Goal: Task Accomplishment & Management: Complete application form

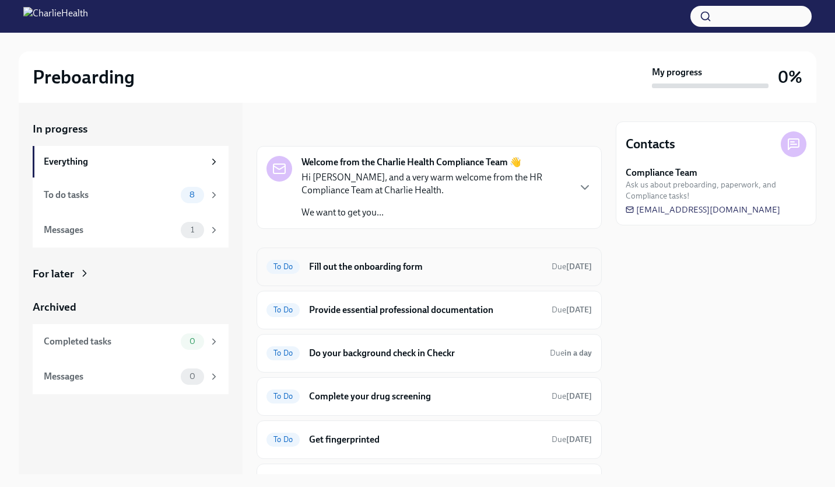
click at [408, 260] on h6 "Fill out the onboarding form" at bounding box center [425, 266] width 233 height 13
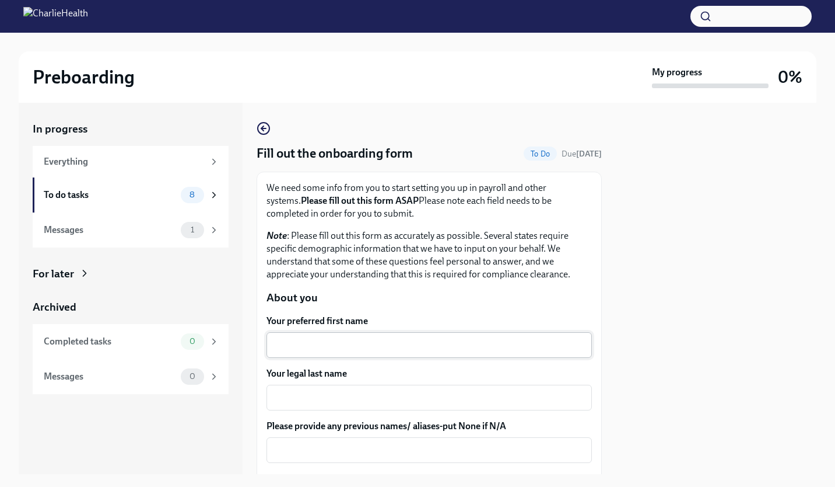
click at [325, 341] on textarea "Your preferred first name" at bounding box center [430, 345] width 312 height 14
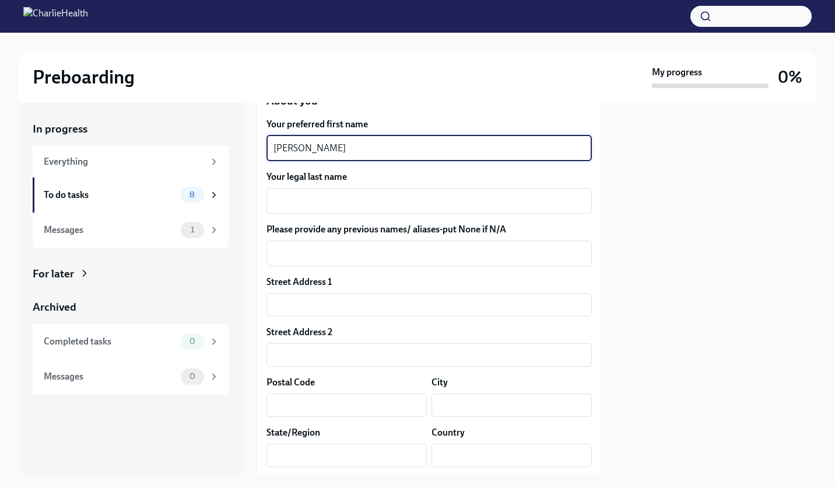
scroll to position [198, 0]
type textarea "Maria"
click at [297, 199] on textarea "Your legal last name" at bounding box center [430, 200] width 312 height 14
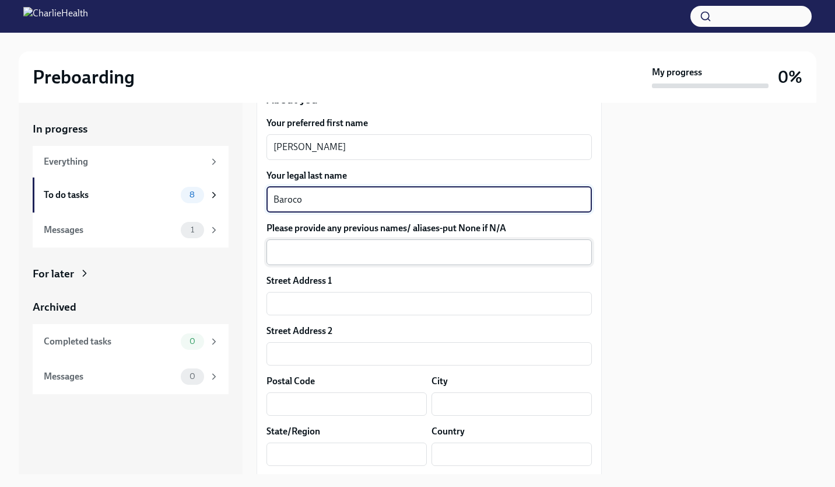
type textarea "Baroco"
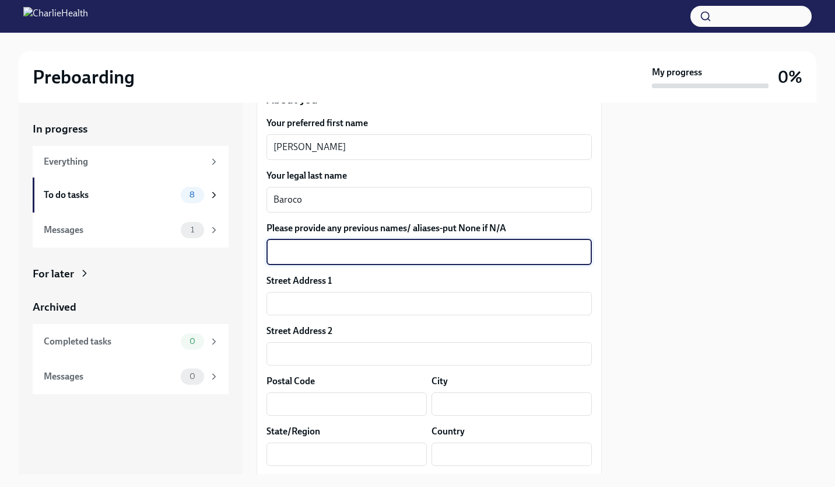
click at [297, 253] on textarea "Please provide any previous names/ aliases-put None if N/A" at bounding box center [430, 252] width 312 height 14
type textarea "N/A"
click at [288, 303] on input "text" at bounding box center [430, 303] width 326 height 23
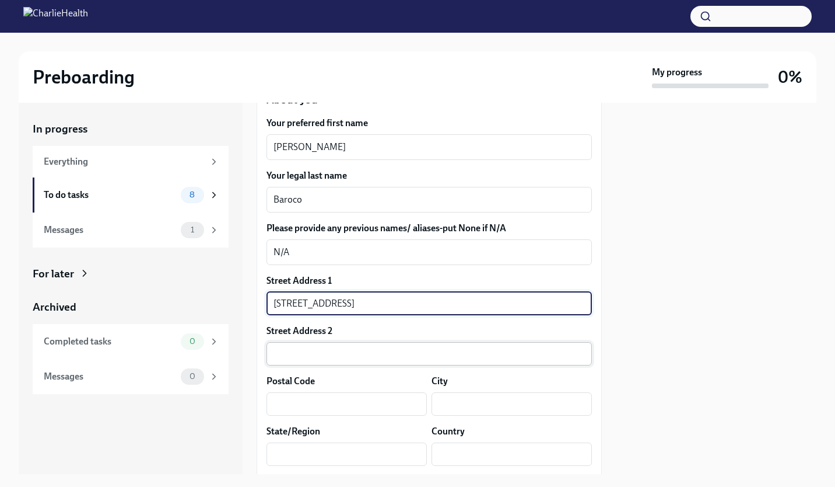
type input "4761 Broadway"
click at [293, 349] on input "text" at bounding box center [430, 353] width 326 height 23
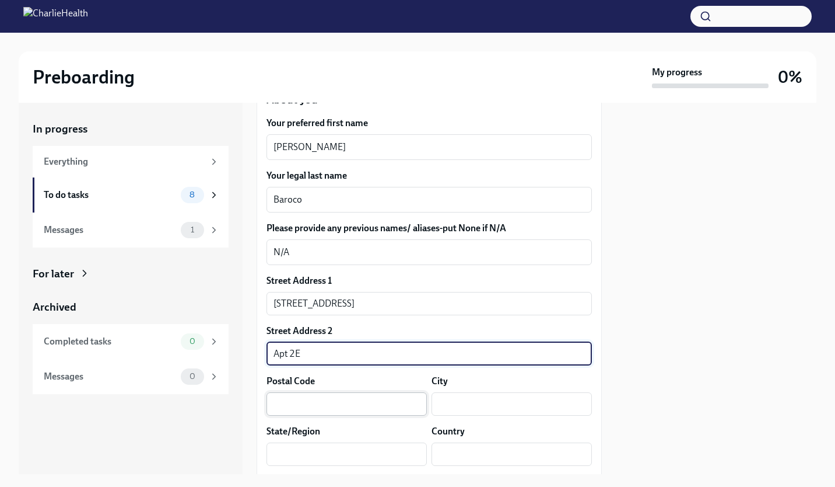
type input "Apt 2E"
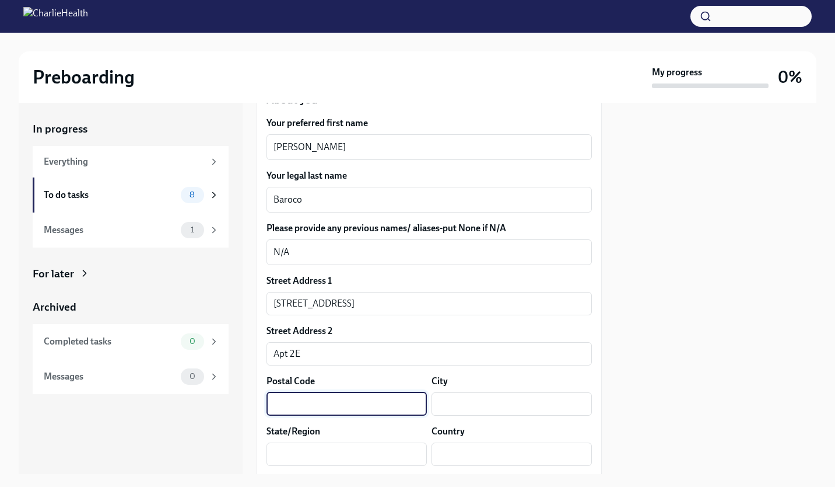
click at [279, 401] on input "text" at bounding box center [347, 403] width 160 height 23
type input "10034"
click at [460, 422] on div "Street Address 1 4761 Broadway ​ Street Address 2 Apt 2E ​ Postal Code 10034 ​ …" at bounding box center [430, 374] width 326 height 201
click at [447, 411] on input "text" at bounding box center [512, 403] width 160 height 23
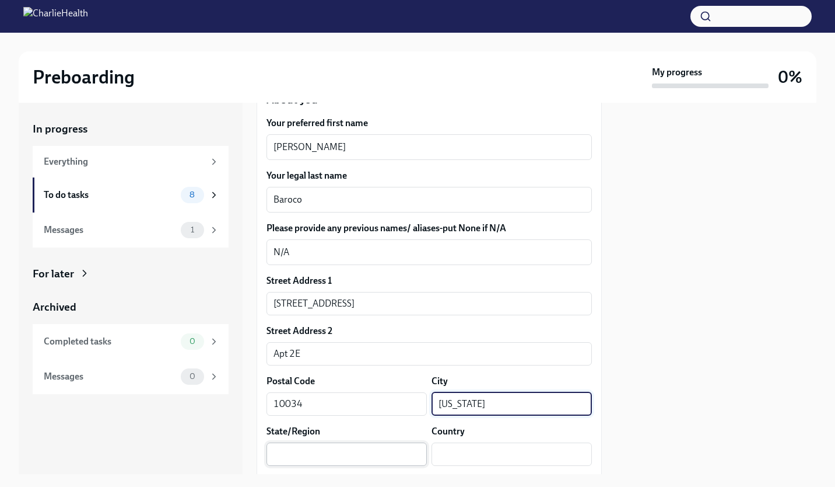
type input "New York"
click at [382, 447] on input "text" at bounding box center [347, 453] width 160 height 23
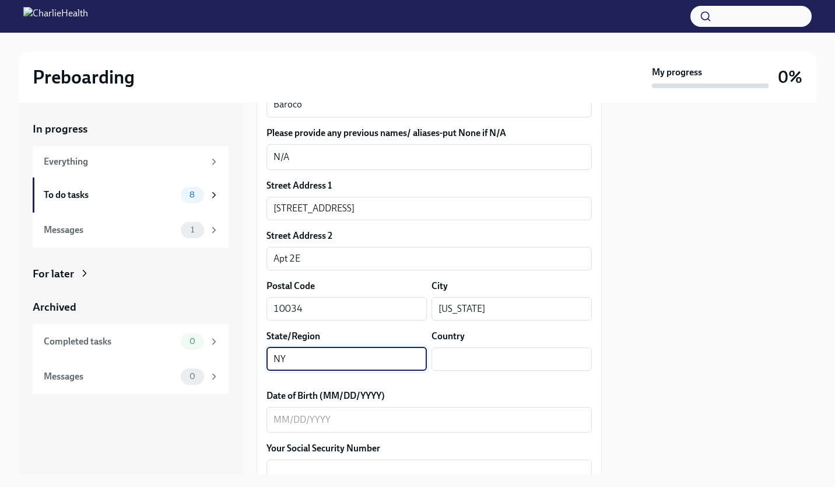
scroll to position [293, 0]
type input "NY"
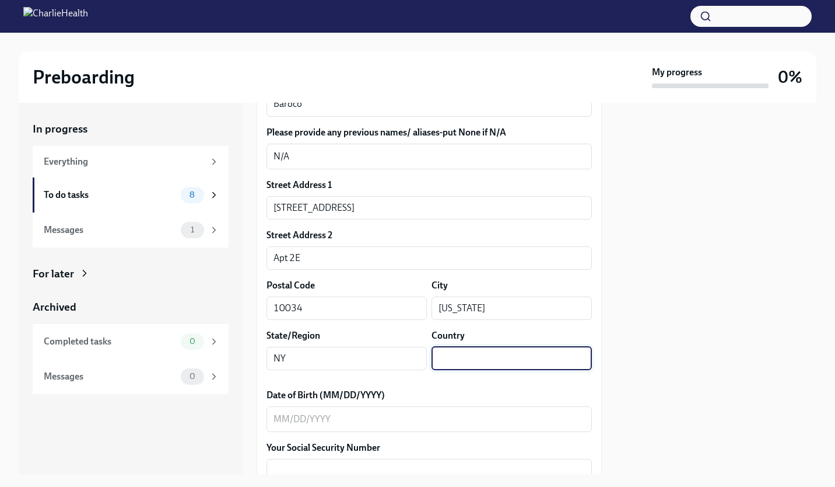
click at [443, 355] on input "text" at bounding box center [512, 358] width 160 height 23
click at [439, 376] on div "Street Address 1 4761 Broadway ​ Street Address 2 Apt 2E ​ Postal Code 10034 ​ …" at bounding box center [430, 279] width 326 height 201
click at [452, 355] on input "US" at bounding box center [512, 358] width 160 height 23
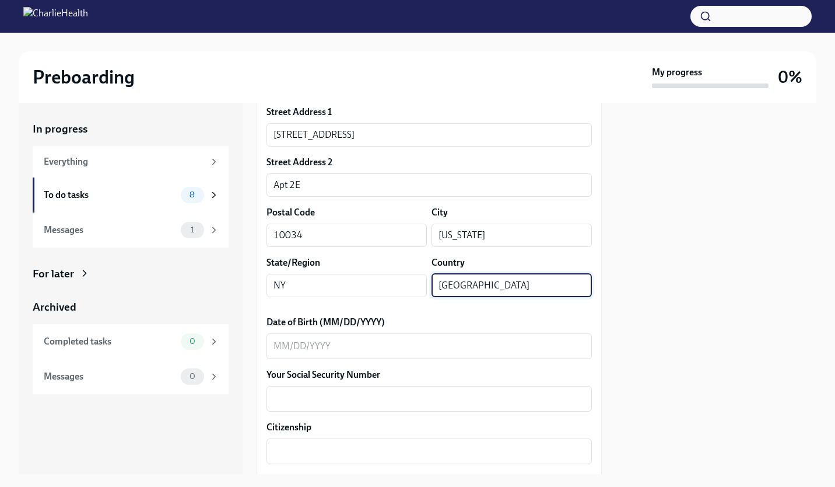
scroll to position [368, 0]
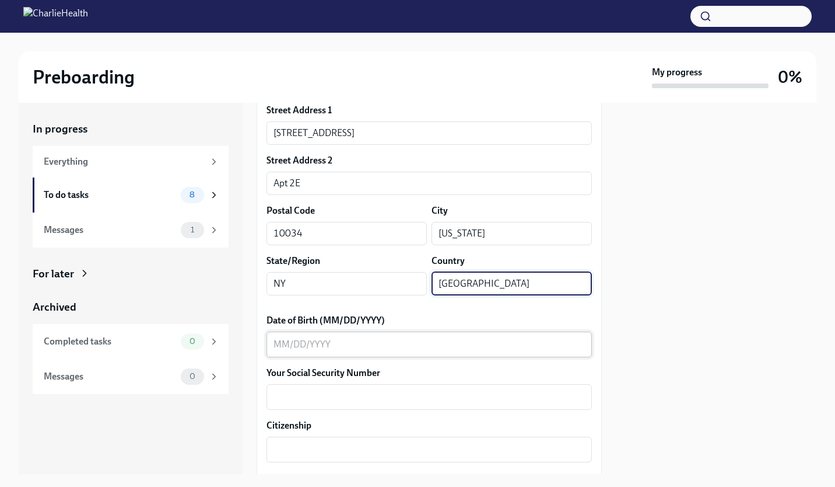
type input "United States of America"
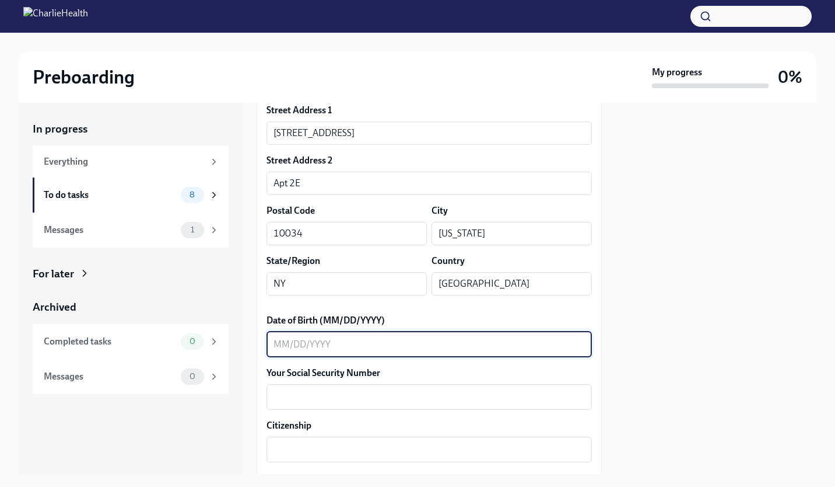
click at [389, 348] on textarea "Date of Birth (MM/DD/YYYY)" at bounding box center [430, 344] width 312 height 14
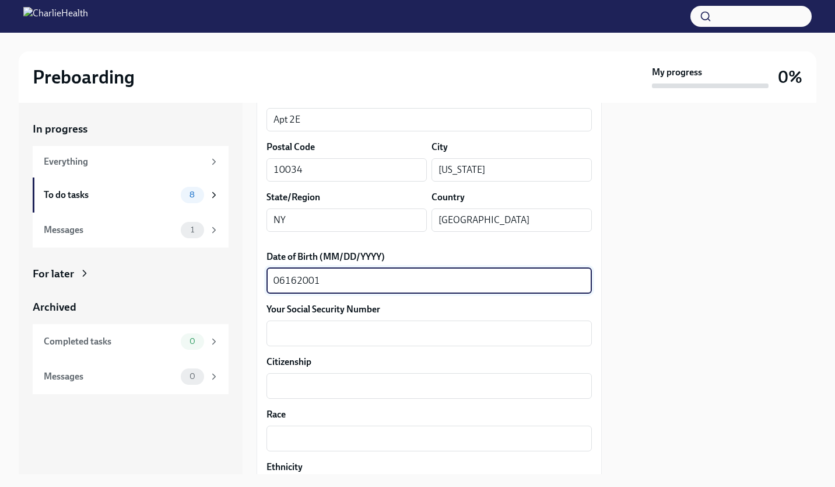
scroll to position [435, 0]
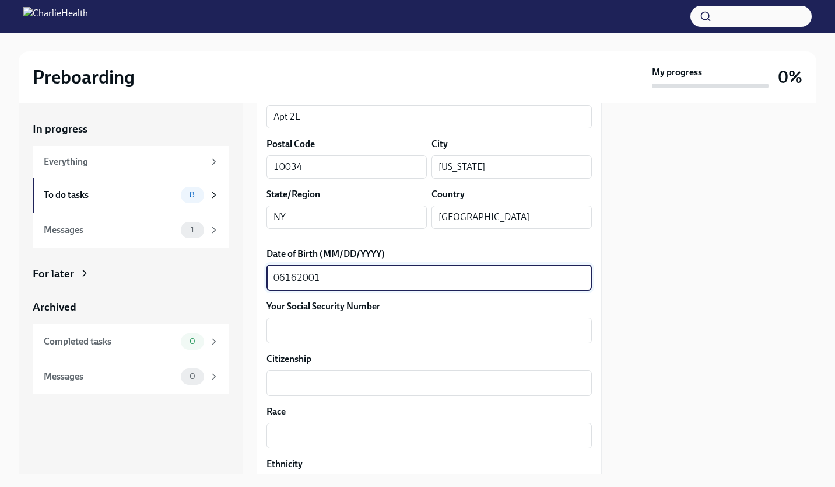
click at [284, 278] on textarea "06162001" at bounding box center [430, 278] width 312 height 14
click at [300, 276] on textarea "06/162001" at bounding box center [430, 278] width 312 height 14
type textarea "06/16/2001"
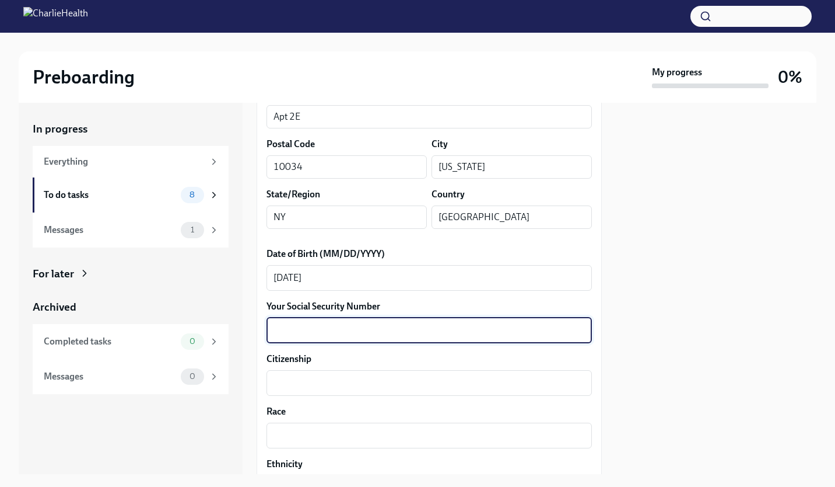
click at [292, 333] on textarea "Your Social Security Number" at bounding box center [430, 330] width 312 height 14
type textarea "770036983"
click at [288, 383] on textarea "Citizenship" at bounding box center [430, 383] width 312 height 14
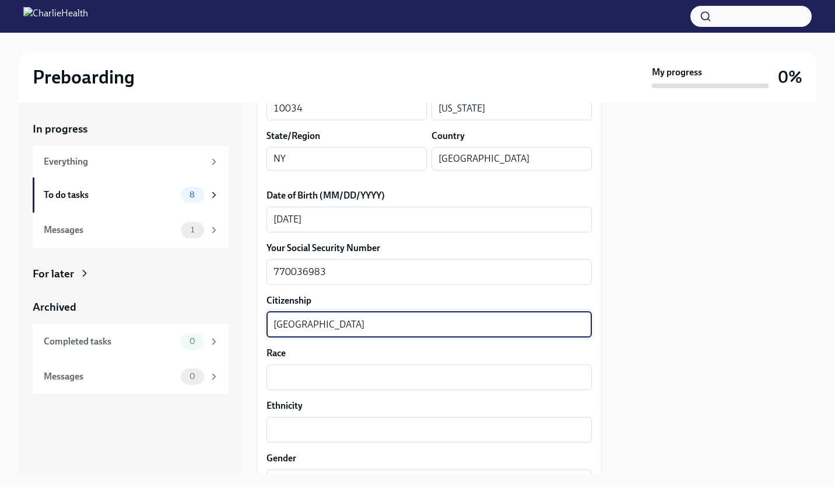
scroll to position [499, 0]
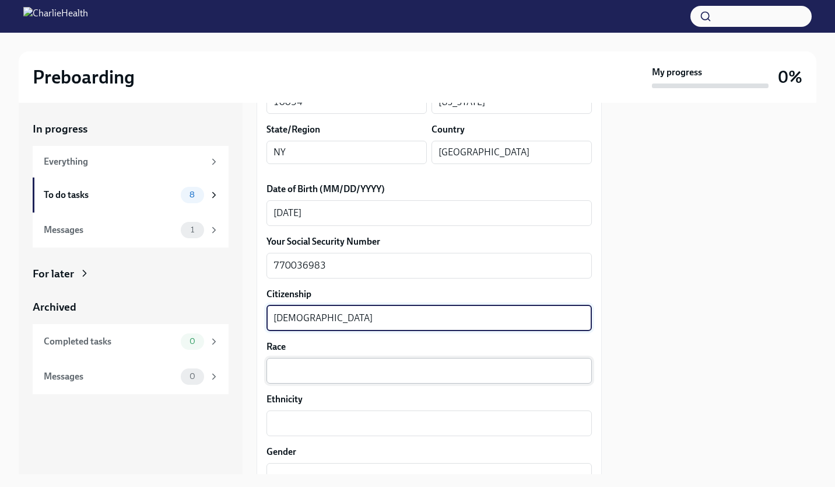
type textarea "United States Citizen"
click at [292, 370] on textarea "Race" at bounding box center [430, 370] width 312 height 14
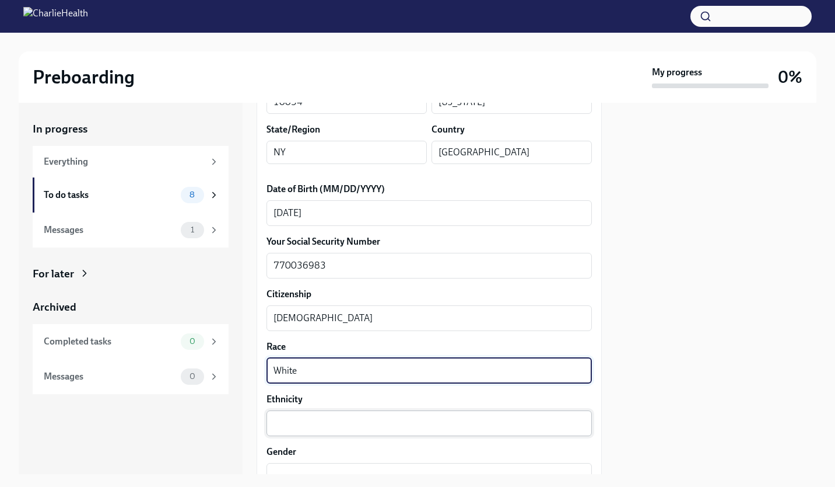
type textarea "White"
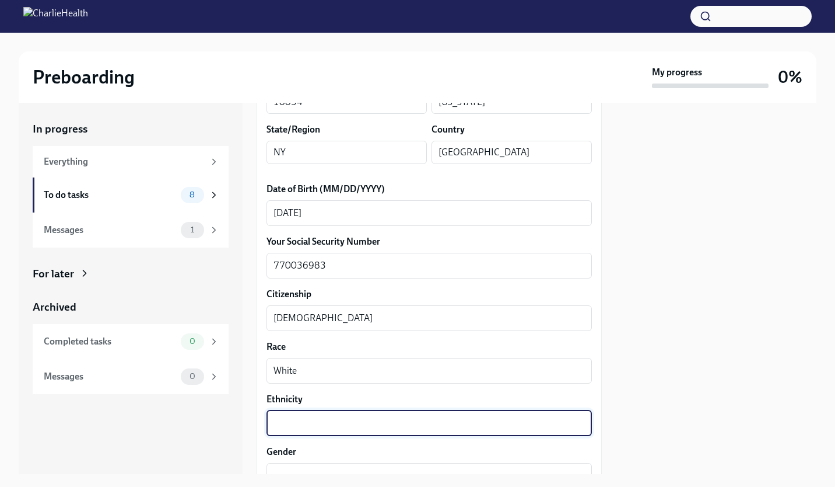
click at [285, 422] on textarea "Ethnicity" at bounding box center [430, 423] width 312 height 14
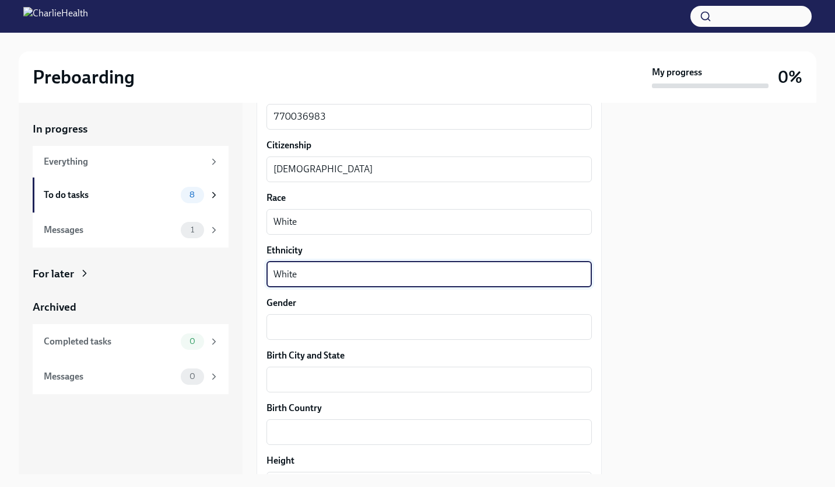
scroll to position [651, 0]
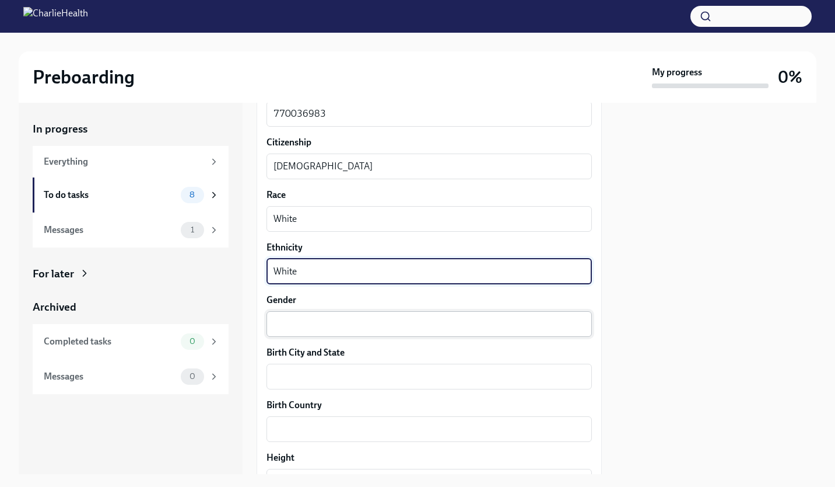
type textarea "White"
click at [293, 328] on textarea "Gender" at bounding box center [430, 324] width 312 height 14
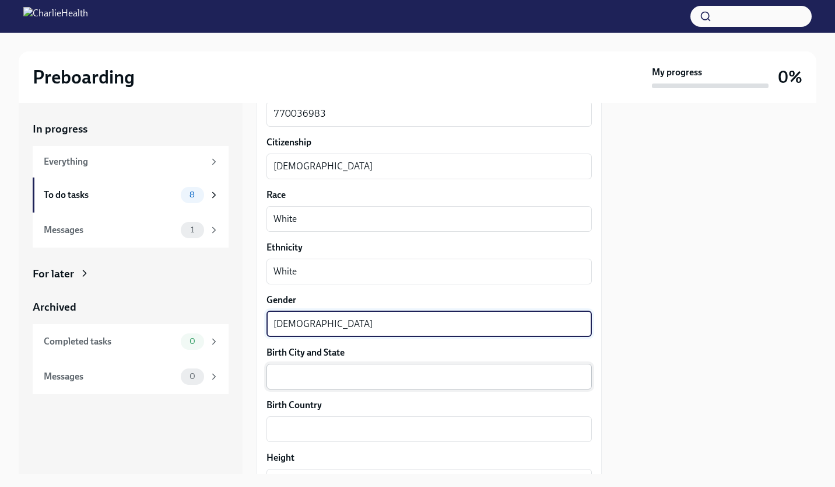
type textarea "Female"
click at [280, 377] on textarea "Birth City and State" at bounding box center [430, 376] width 312 height 14
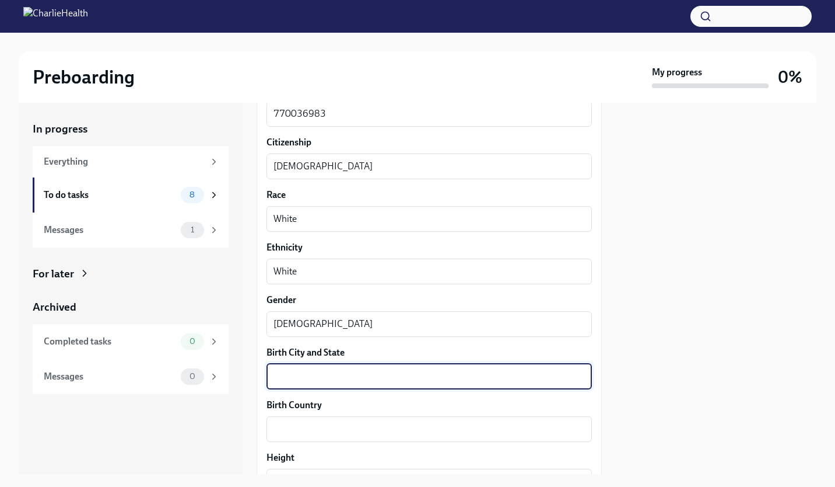
type textarea "O"
type textarea "Pensacola, FL"
click at [284, 441] on div "x ​" at bounding box center [430, 429] width 326 height 26
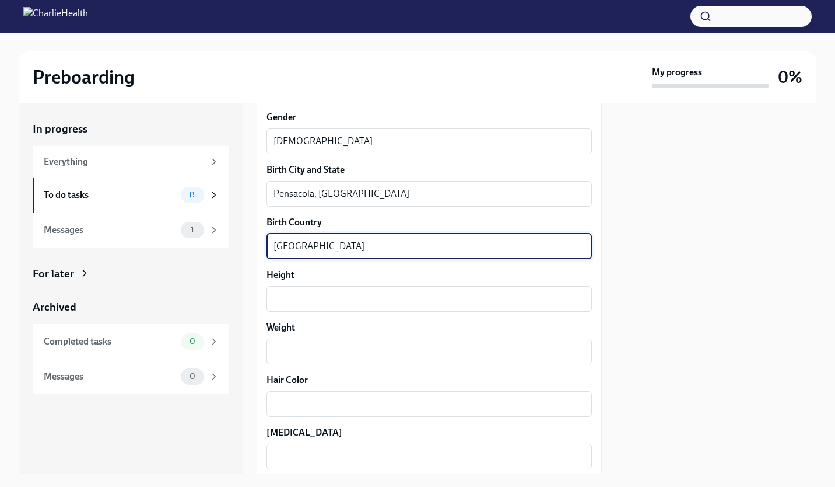
scroll to position [834, 0]
type textarea "USA"
click at [279, 295] on textarea "Height" at bounding box center [430, 298] width 312 height 14
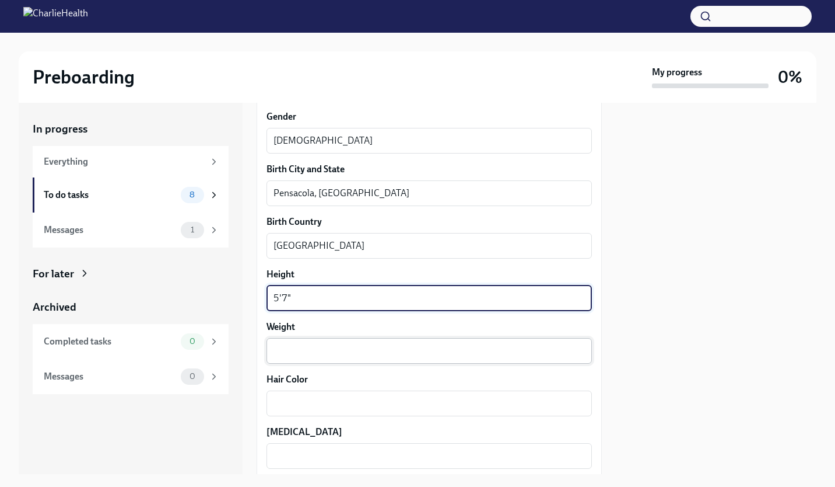
type textarea "5'7""
click at [277, 354] on textarea "Weight" at bounding box center [430, 351] width 312 height 14
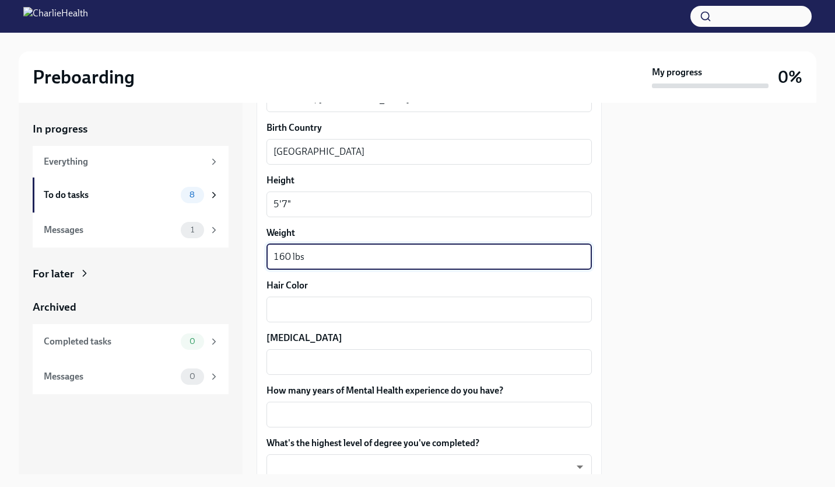
scroll to position [929, 0]
type textarea "160 lbs"
click at [291, 313] on textarea "Hair Color" at bounding box center [430, 309] width 312 height 14
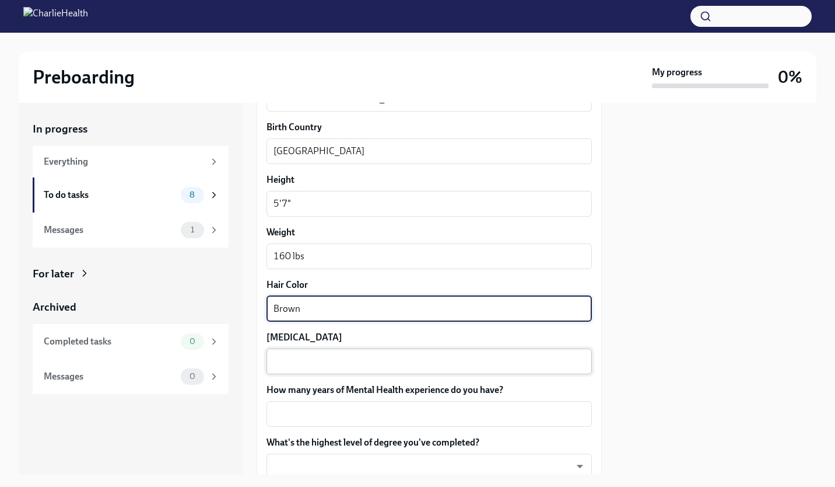
type textarea "Brown"
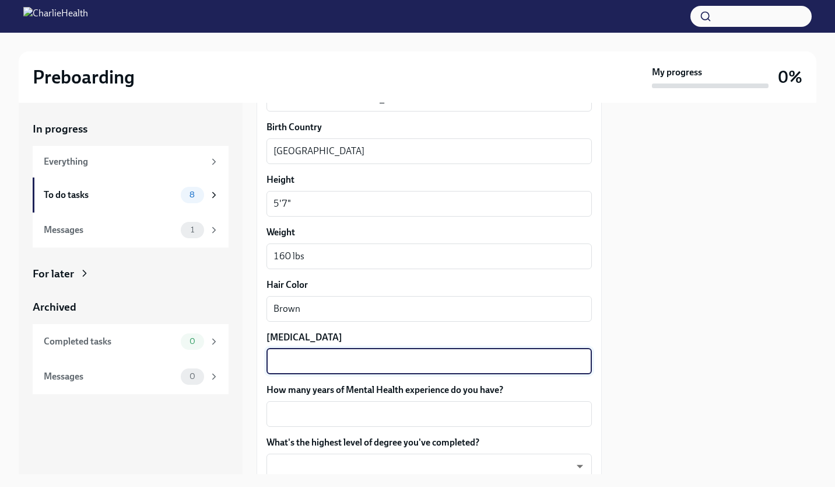
click at [293, 354] on textarea "Eye Color" at bounding box center [430, 361] width 312 height 14
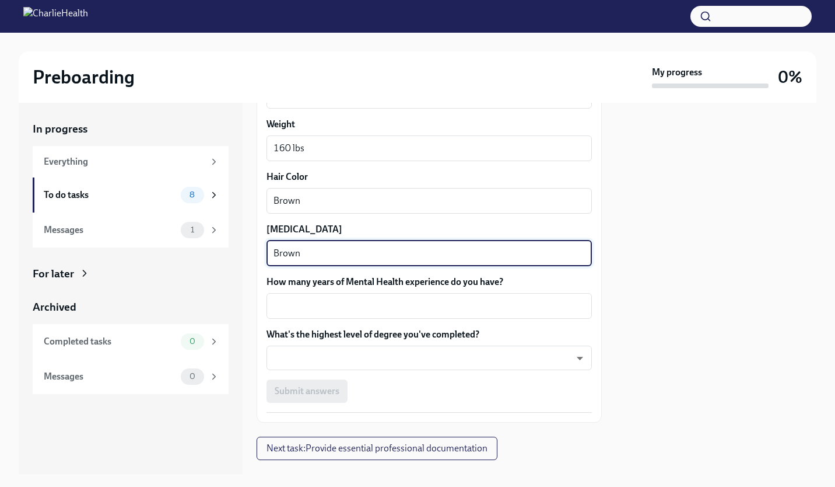
scroll to position [1037, 0]
type textarea "Brown"
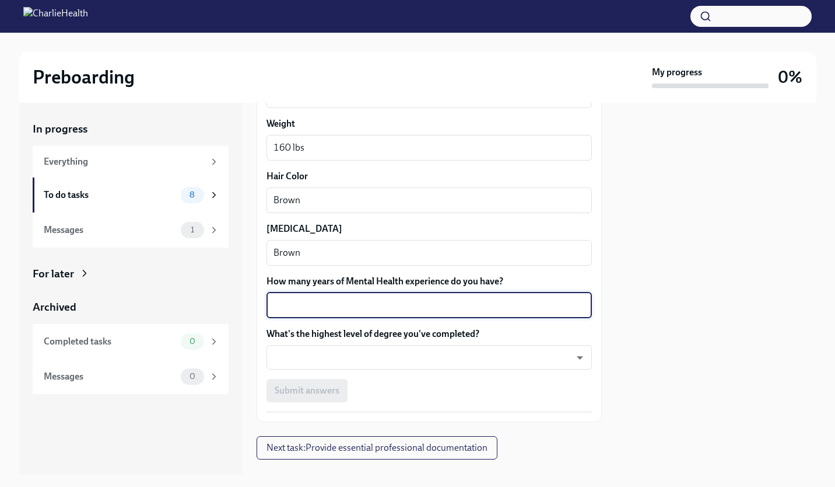
click at [307, 310] on textarea "How many years of Mental Health experience do you have?" at bounding box center [430, 305] width 312 height 14
type textarea "1"
click at [302, 355] on body "Preboarding My progress 0% In progress Everything To do tasks 8 Messages 1 For …" at bounding box center [417, 243] width 835 height 487
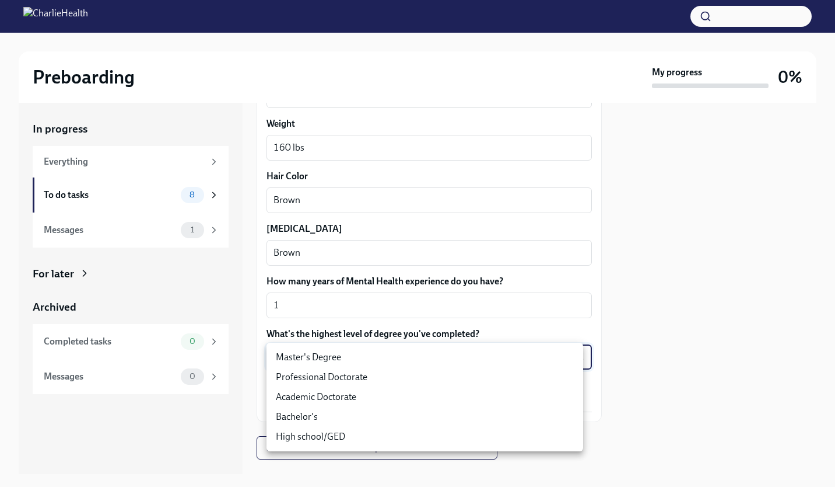
click at [300, 352] on li "Master's Degree" at bounding box center [425, 357] width 317 height 20
type input "2vBr-ghkD"
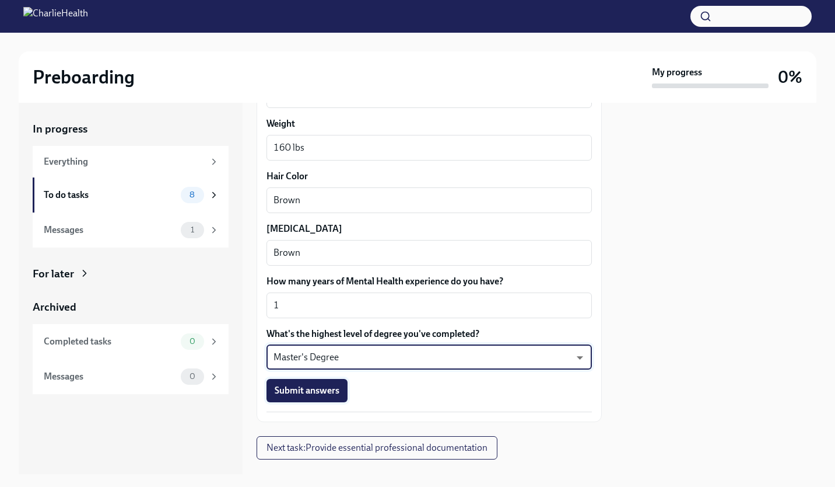
click at [301, 392] on span "Submit answers" at bounding box center [307, 390] width 65 height 12
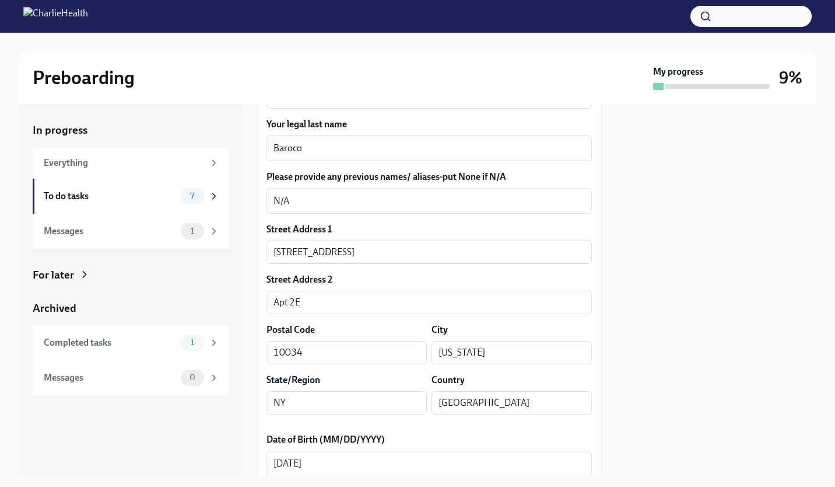
scroll to position [0, 0]
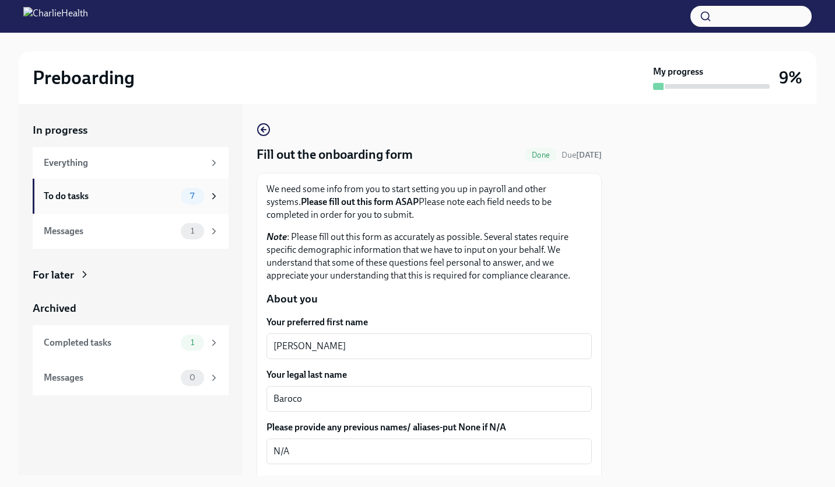
click at [165, 196] on div "To do tasks" at bounding box center [110, 196] width 132 height 13
